Goal: Information Seeking & Learning: Learn about a topic

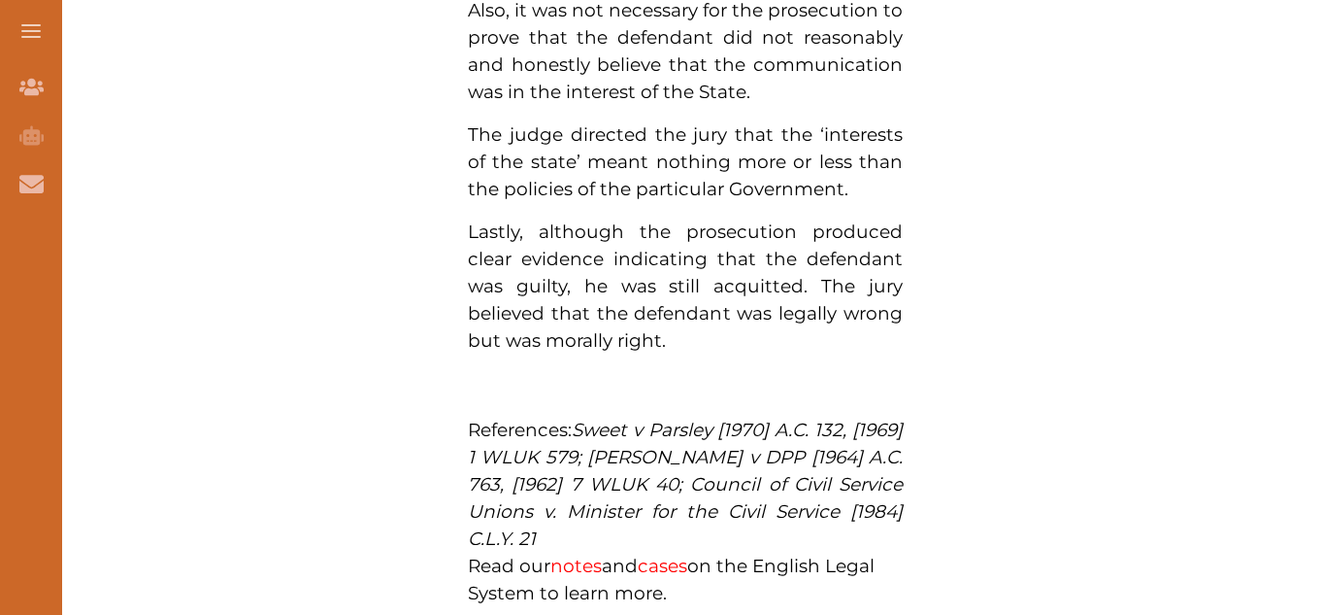
scroll to position [1631, 0]
